Goal: Information Seeking & Learning: Check status

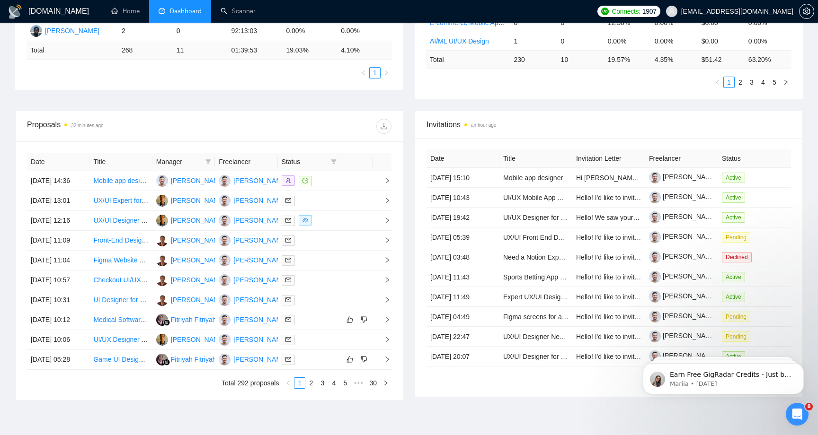
scroll to position [266, 0]
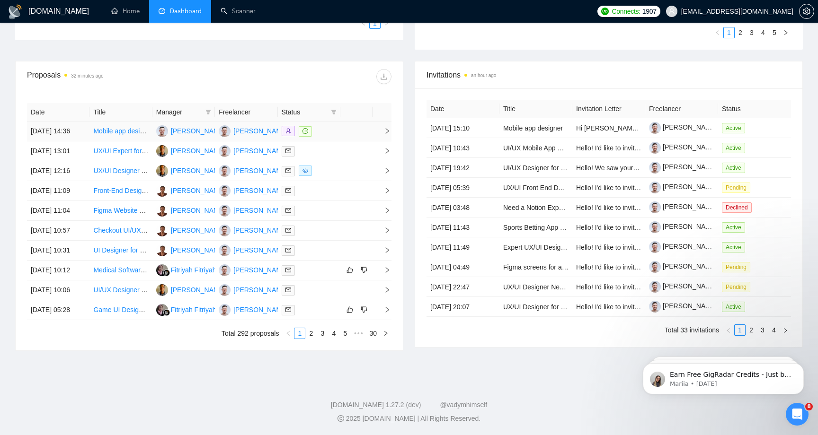
scroll to position [294, 0]
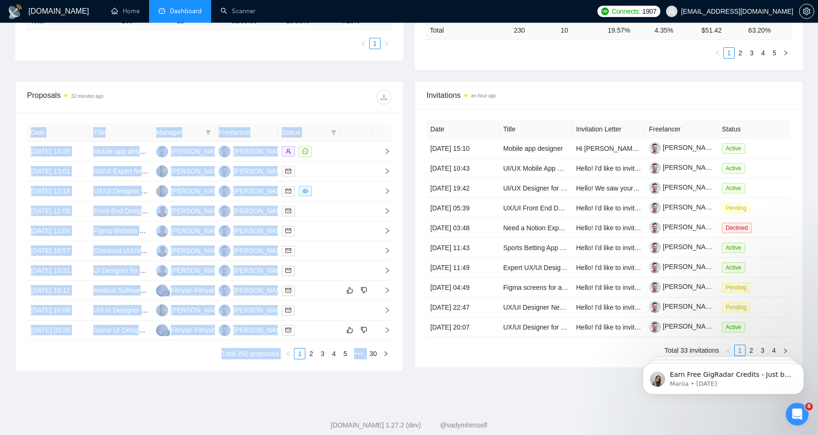
drag, startPoint x: 454, startPoint y: 82, endPoint x: 399, endPoint y: 82, distance: 54.9
click at [399, 82] on div "Proposals 32 minutes ago Date Title Manager Freelancer Status 15 Oct, 2025 14:3…" at bounding box center [408, 231] width 799 height 301
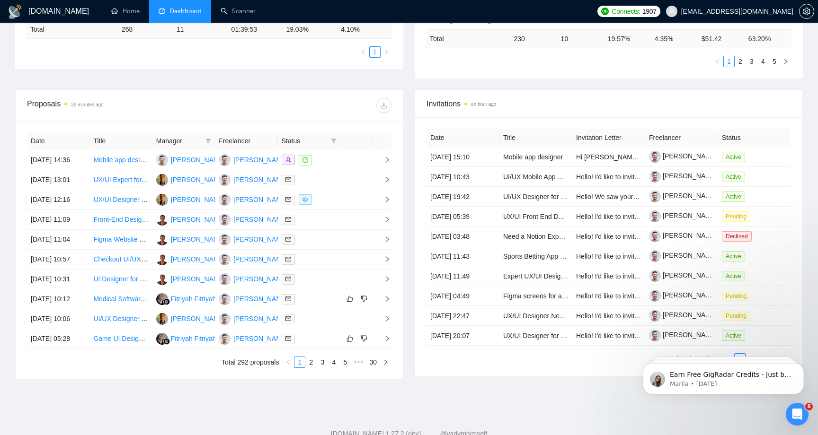
scroll to position [278, 0]
